Goal: Information Seeking & Learning: Learn about a topic

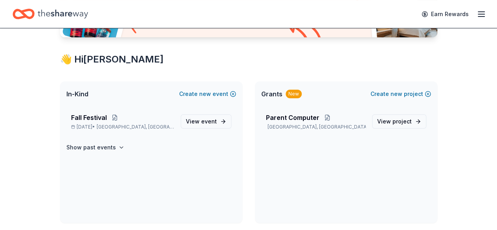
scroll to position [121, 0]
click at [95, 116] on span "Fall Festival" at bounding box center [89, 116] width 36 height 9
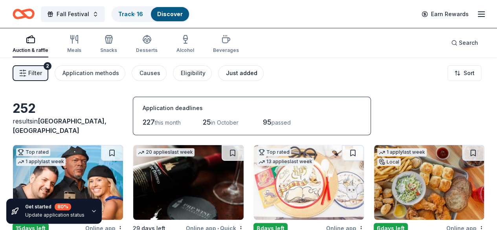
click at [236, 74] on div "Just added" at bounding box center [241, 72] width 31 height 9
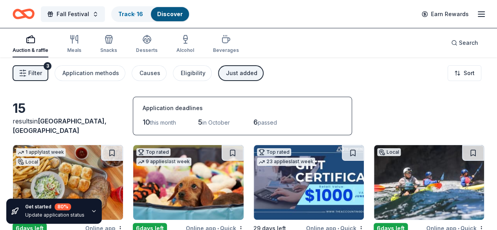
click at [477, 9] on icon "button" at bounding box center [481, 13] width 9 height 9
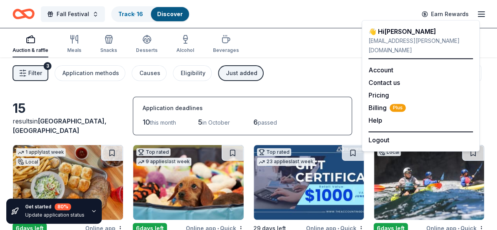
click at [31, 20] on icon "Home" at bounding box center [24, 14] width 22 height 18
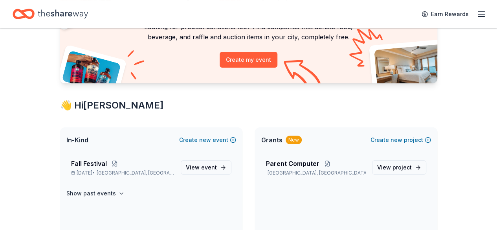
scroll to position [81, 0]
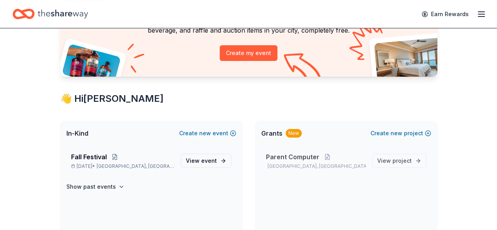
click at [302, 158] on span "Parent Computer" at bounding box center [292, 156] width 53 height 9
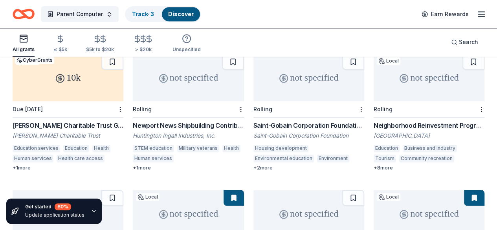
scroll to position [494, 0]
